Goal: Browse casually

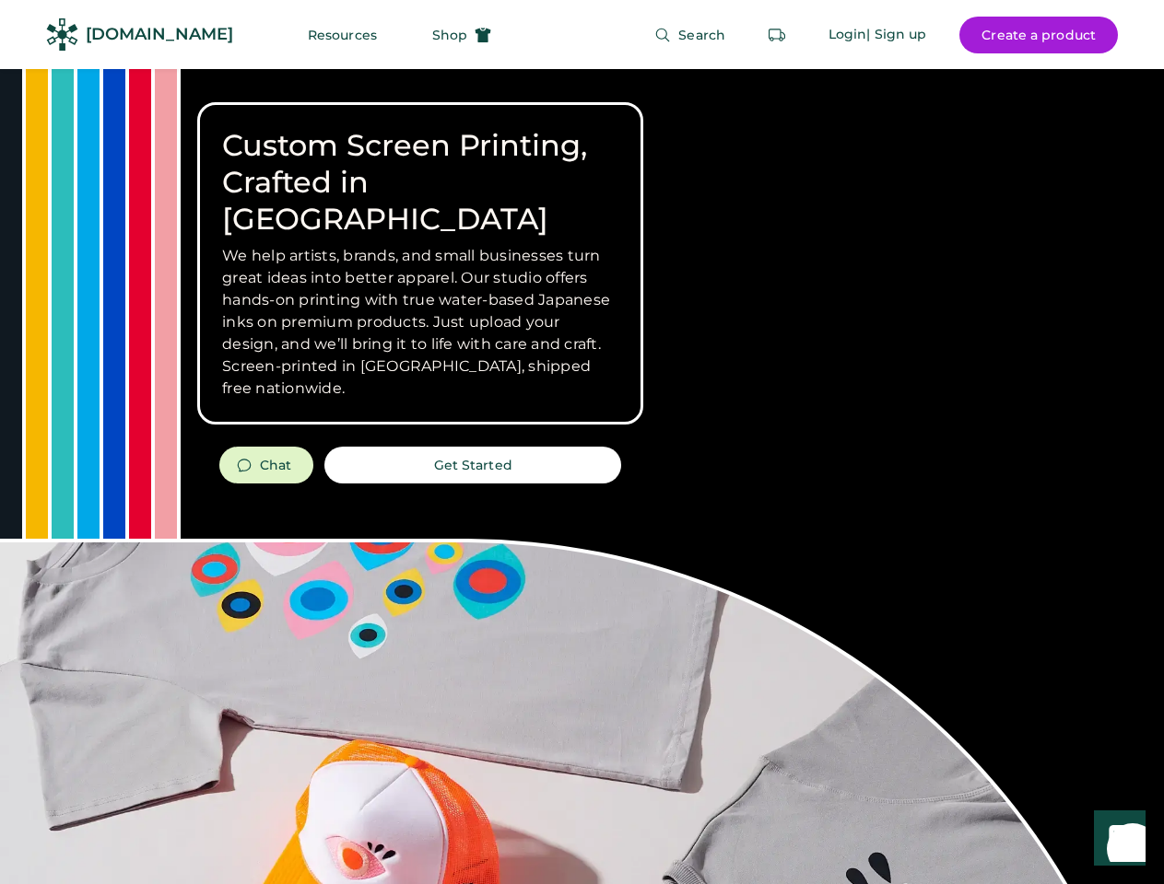
click at [581, 442] on div "Custom Screen Printing, Crafted in [GEOGRAPHIC_DATA] We help artists, brands, a…" at bounding box center [582, 654] width 1164 height 1170
click at [581, 476] on div "Custom Screen Printing, Crafted in [GEOGRAPHIC_DATA] We help artists, brands, a…" at bounding box center [582, 654] width 1164 height 1170
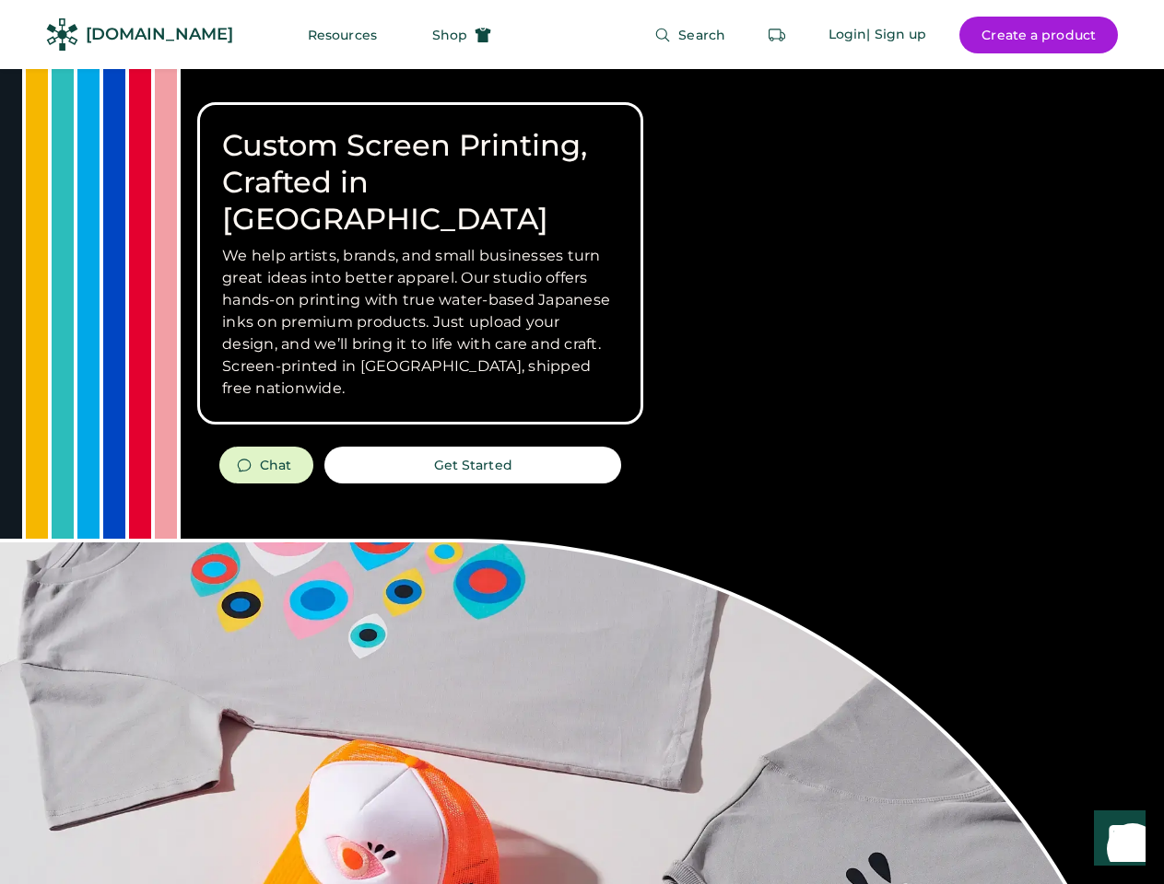
click at [581, 476] on div "Custom Screen Printing, Crafted in [GEOGRAPHIC_DATA] We help artists, brands, a…" at bounding box center [582, 654] width 1164 height 1170
click at [420, 263] on h3 "We help artists, brands, and small businesses turn great ideas into better appa…" at bounding box center [420, 322] width 396 height 155
click at [420, 245] on h3 "We help artists, brands, and small businesses turn great ideas into better appa…" at bounding box center [420, 322] width 396 height 155
click at [420, 164] on h1 "Custom Screen Printing, Crafted in [GEOGRAPHIC_DATA]" at bounding box center [420, 182] width 396 height 111
